Goal: Transaction & Acquisition: Purchase product/service

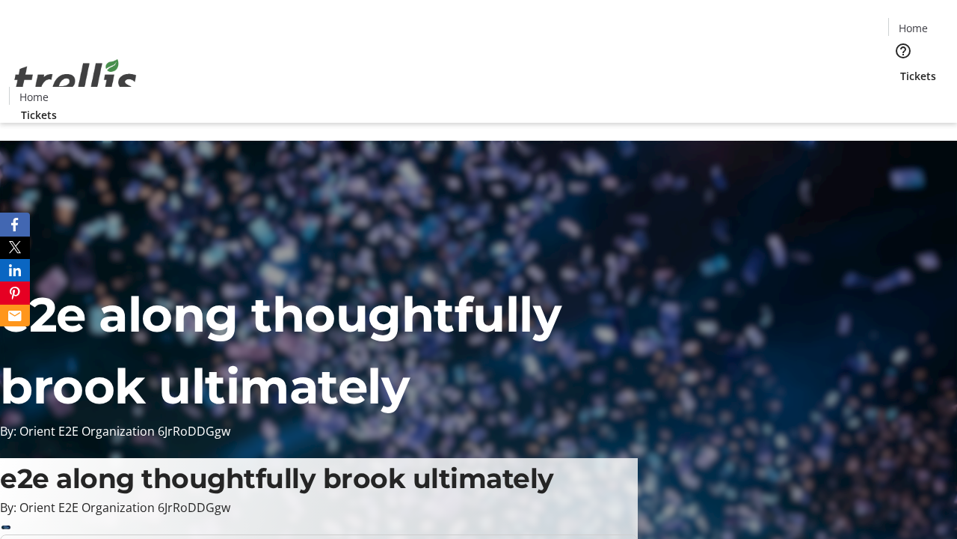
click at [901, 68] on span "Tickets" at bounding box center [919, 76] width 36 height 16
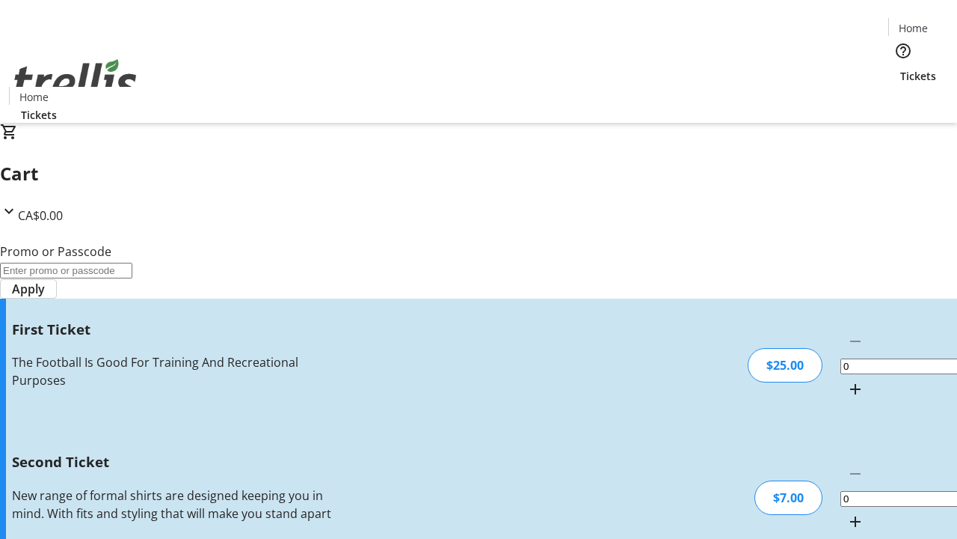
click at [847, 380] on mat-icon "Increment by one" at bounding box center [856, 389] width 18 height 18
type input "1"
click at [847, 512] on mat-icon "Increment by one" at bounding box center [856, 521] width 18 height 18
type input "2"
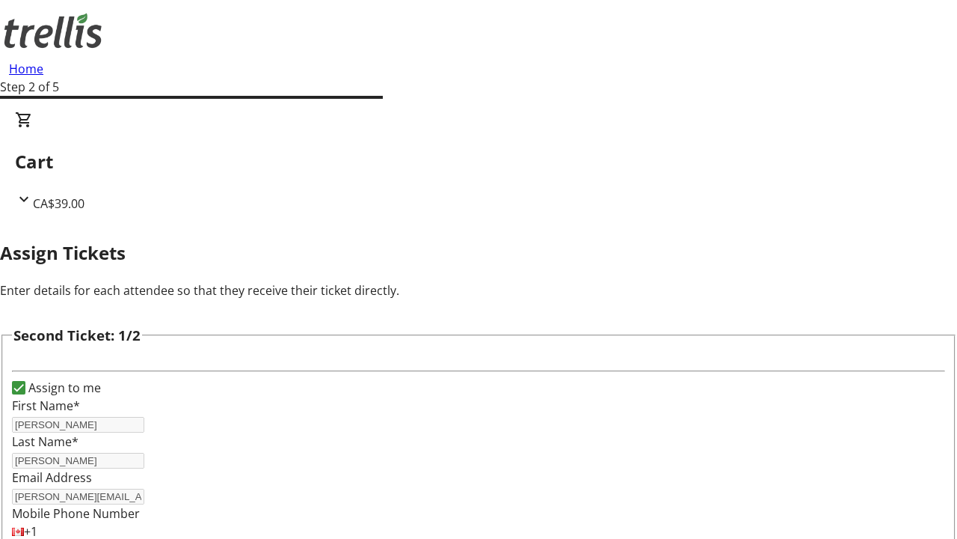
type input "[PERSON_NAME]"
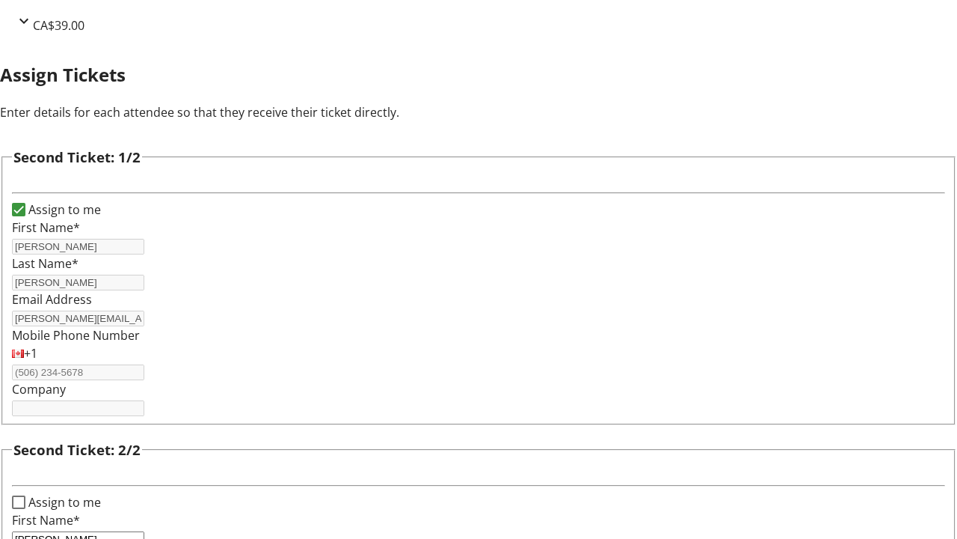
type input "[PERSON_NAME]"
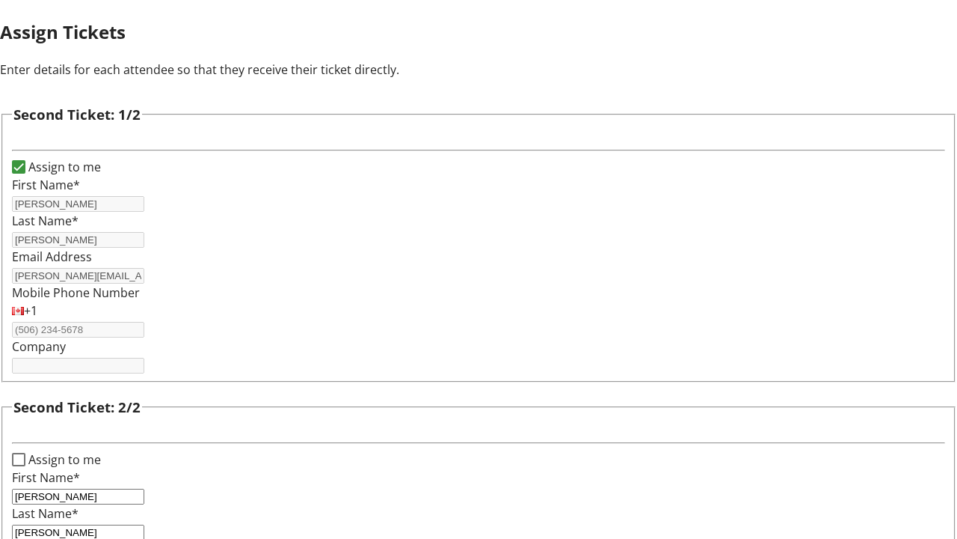
type input "[PERSON_NAME][EMAIL_ADDRESS][DOMAIN_NAME]"
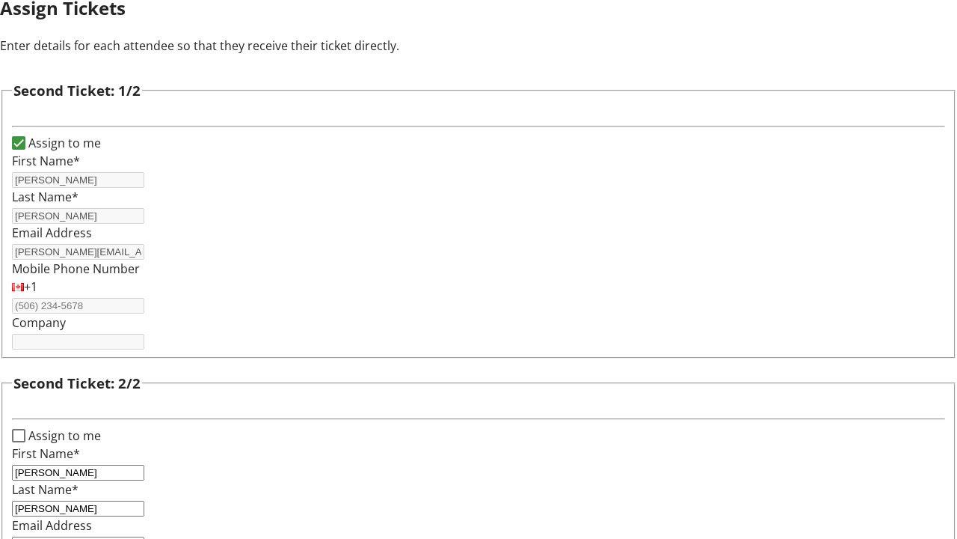
scroll to position [0, 0]
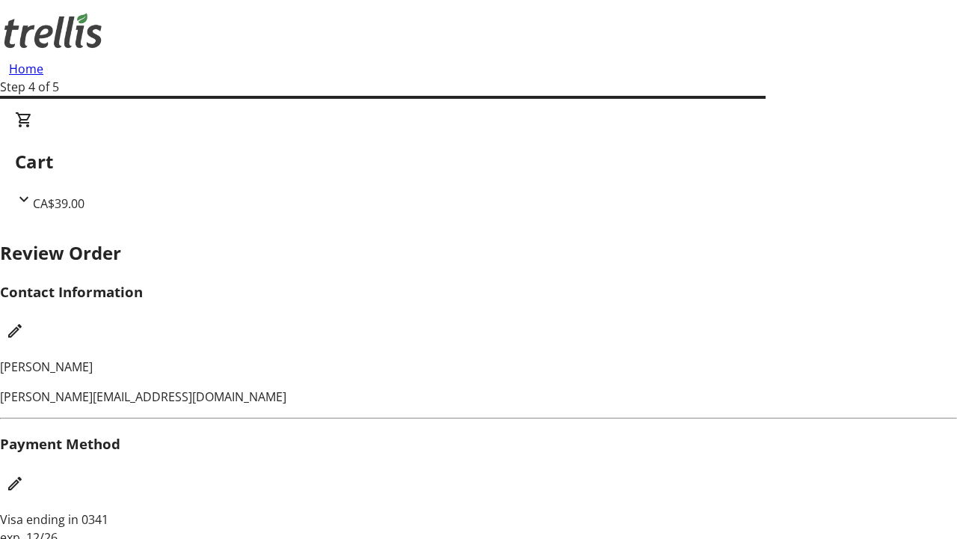
click at [24, 322] on mat-icon "Edit Contact Information" at bounding box center [15, 331] width 18 height 18
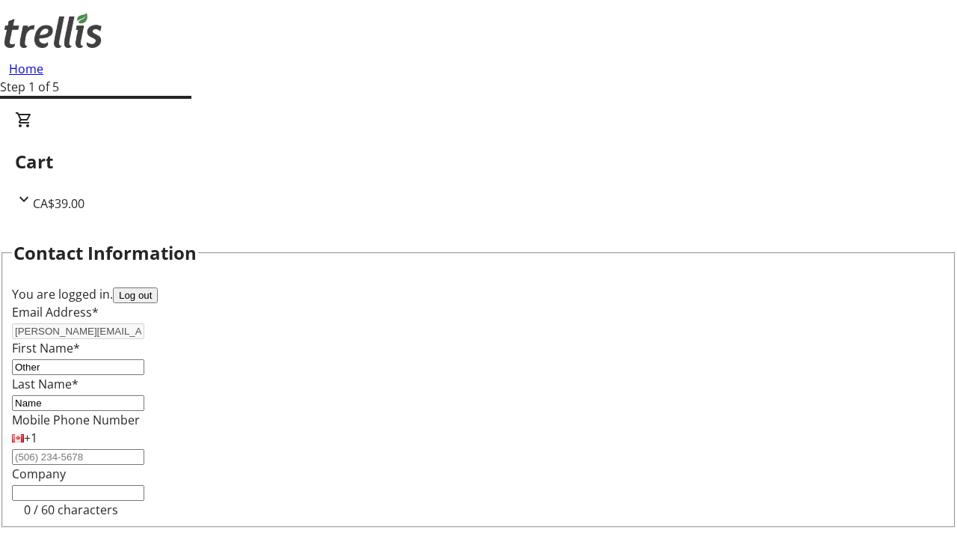
type input "Name"
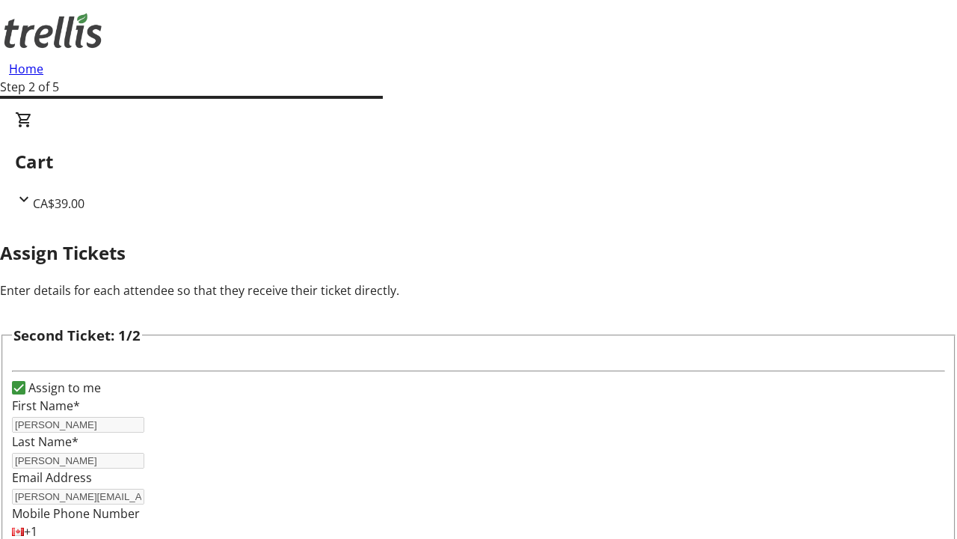
type input "New"
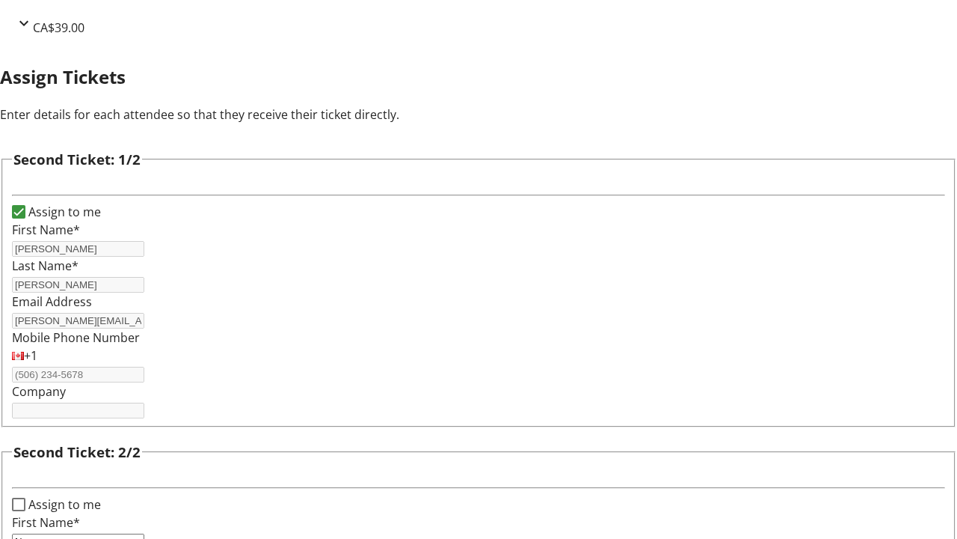
type input "Name"
